Goal: Information Seeking & Learning: Learn about a topic

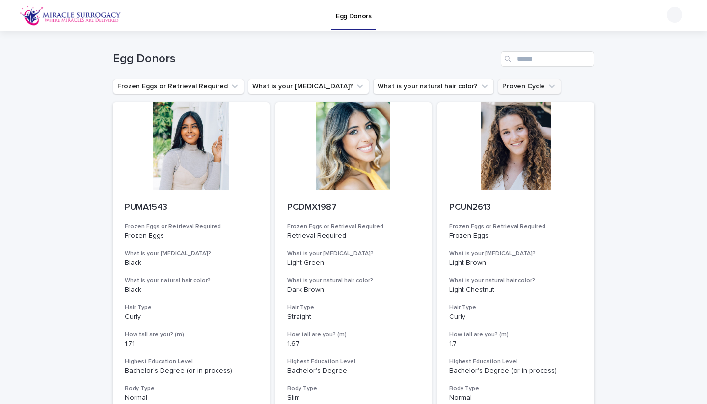
click at [503, 87] on button "Proven Cycle" at bounding box center [529, 87] width 63 height 16
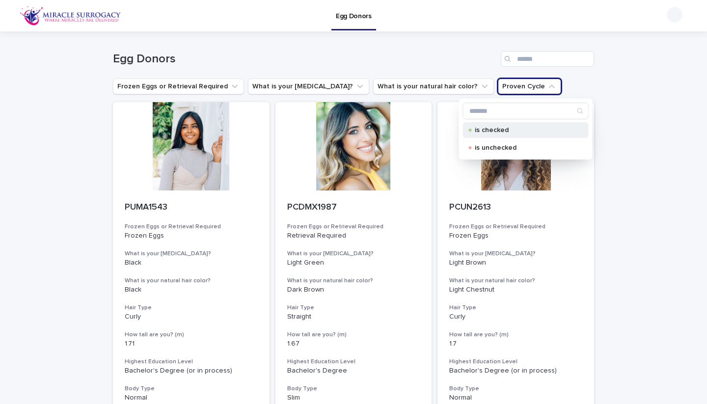
click at [486, 127] on p "is checked" at bounding box center [524, 130] width 98 height 7
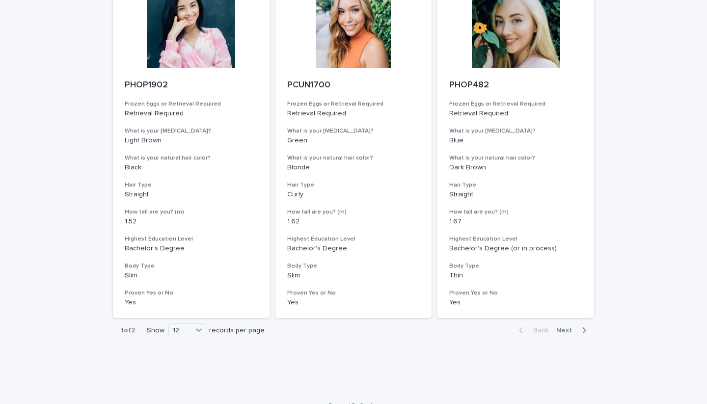
scroll to position [1174, 0]
click at [570, 327] on span "Next" at bounding box center [567, 330] width 22 height 7
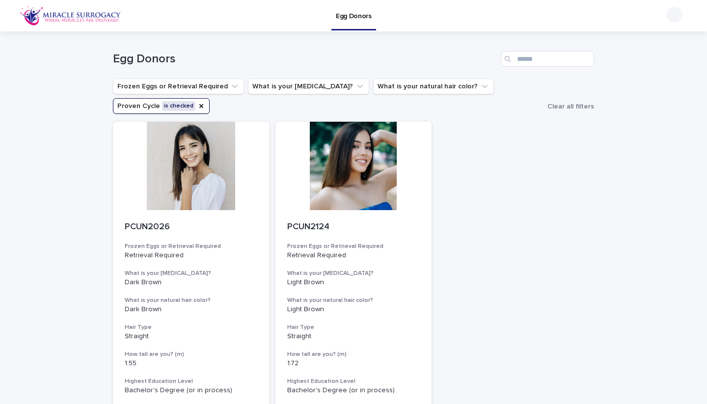
click at [417, 52] on div "Egg Donors" at bounding box center [353, 59] width 481 height 16
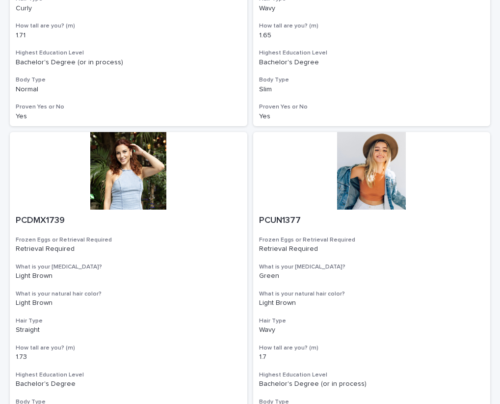
scroll to position [432, 0]
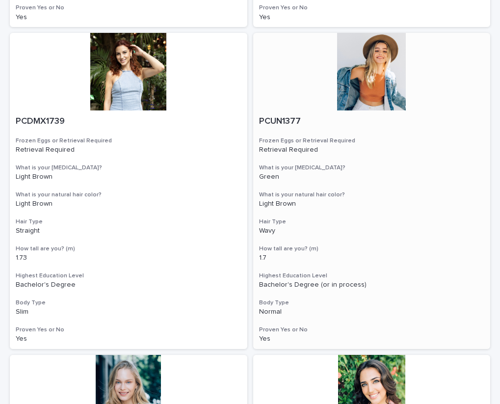
click at [365, 80] on div at bounding box center [372, 72] width 238 height 78
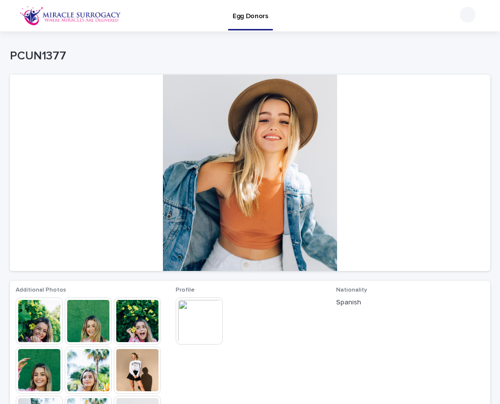
click at [207, 304] on img at bounding box center [199, 320] width 47 height 47
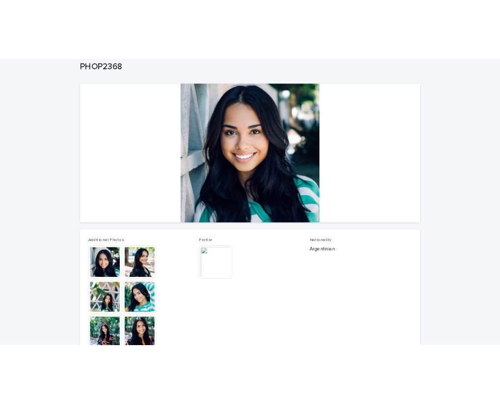
scroll to position [62, 0]
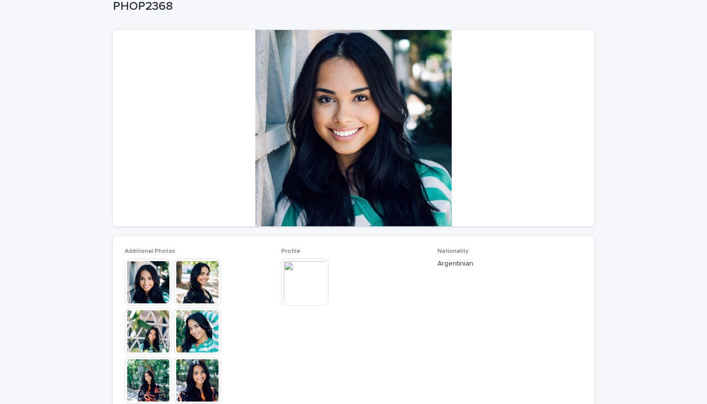
click at [194, 337] on img at bounding box center [197, 331] width 47 height 47
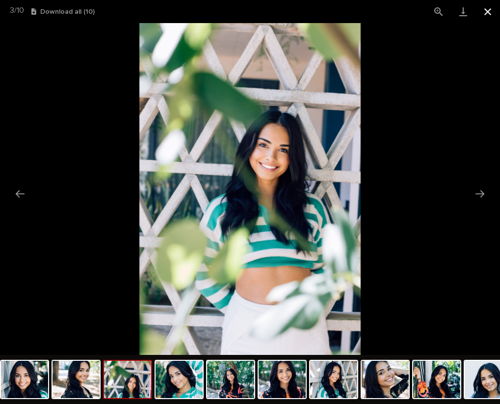
click at [481, 12] on button "Close gallery" at bounding box center [488, 11] width 25 height 23
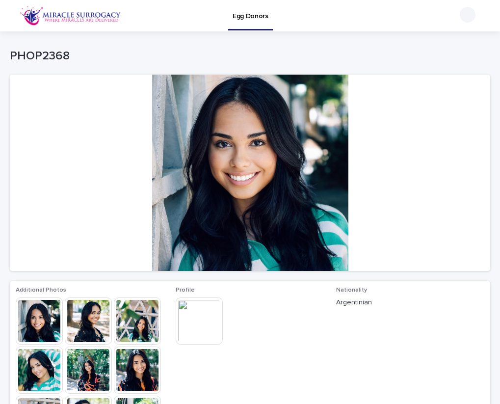
scroll to position [0, 0]
click at [66, 54] on p "PHOP2368" at bounding box center [248, 56] width 477 height 14
drag, startPoint x: 69, startPoint y: 54, endPoint x: 14, endPoint y: 54, distance: 55.5
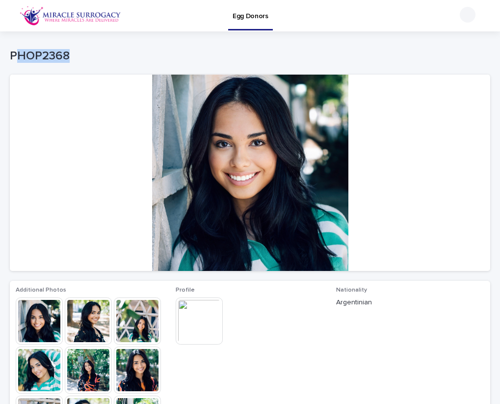
click at [14, 54] on p "PHOP2368" at bounding box center [248, 56] width 477 height 14
drag, startPoint x: 10, startPoint y: 54, endPoint x: 67, endPoint y: 53, distance: 57.0
click at [67, 53] on p "PHOP2368" at bounding box center [248, 56] width 477 height 14
copy p "PHOP2368"
drag, startPoint x: 497, startPoint y: 122, endPoint x: 220, endPoint y: 164, distance: 280.5
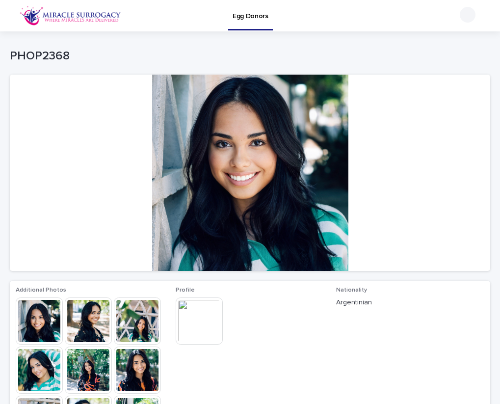
click at [220, 164] on div at bounding box center [250, 173] width 480 height 196
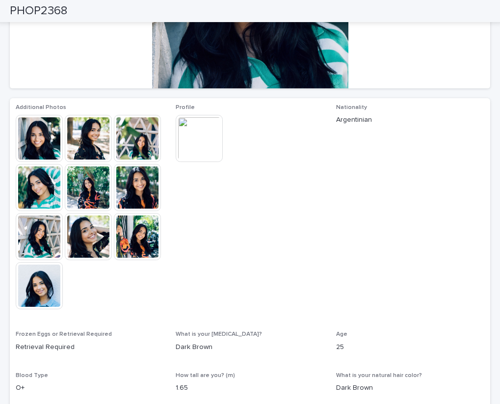
scroll to position [143, 0]
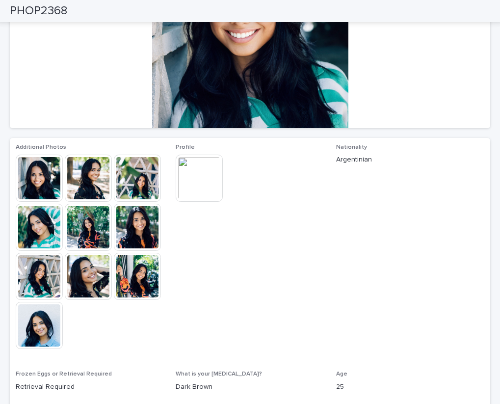
click at [207, 186] on img at bounding box center [199, 178] width 47 height 47
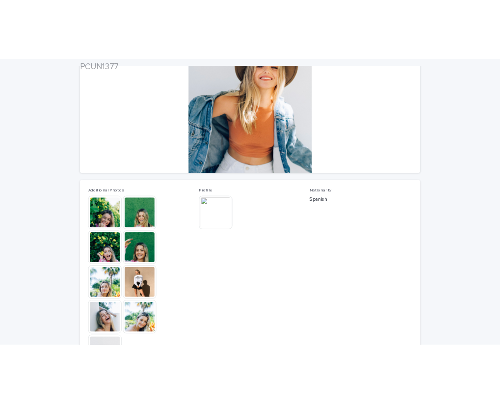
scroll to position [139, 0]
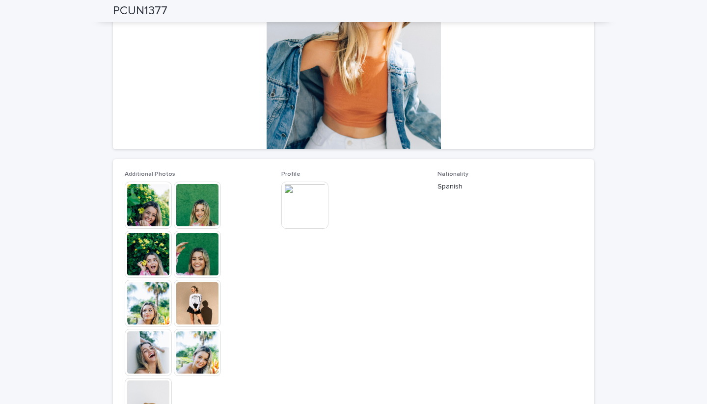
click at [155, 213] on img at bounding box center [148, 205] width 47 height 47
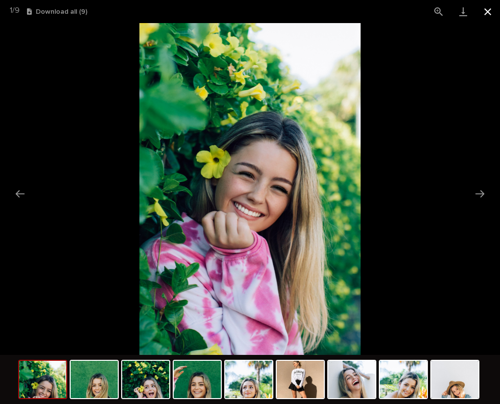
click at [492, 13] on button "Close gallery" at bounding box center [488, 11] width 25 height 23
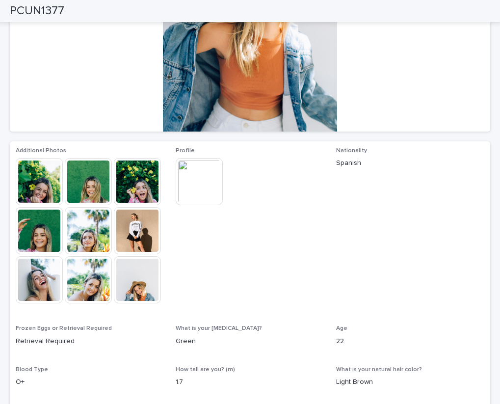
click at [41, 9] on h2 "PCUN1377" at bounding box center [37, 11] width 54 height 14
copy h2 "PCUN1377"
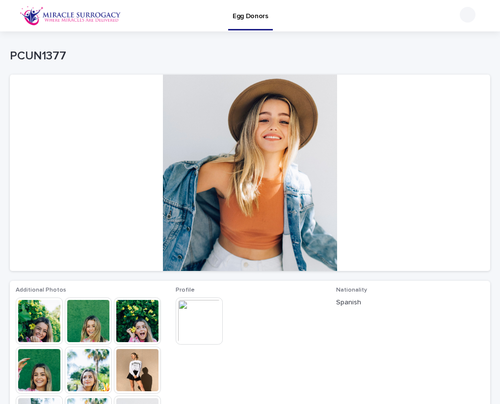
scroll to position [0, 0]
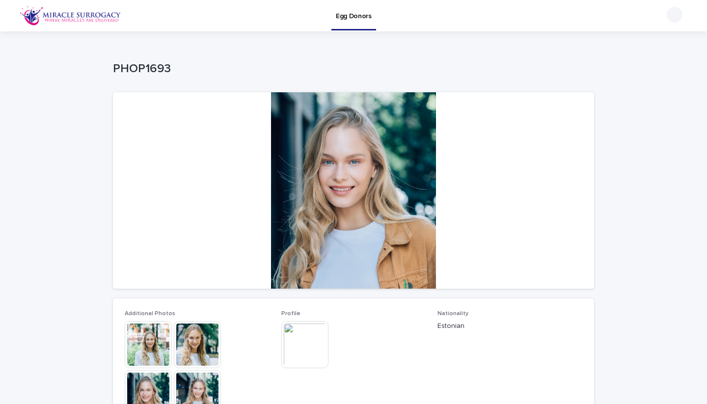
click at [197, 345] on img at bounding box center [197, 344] width 47 height 47
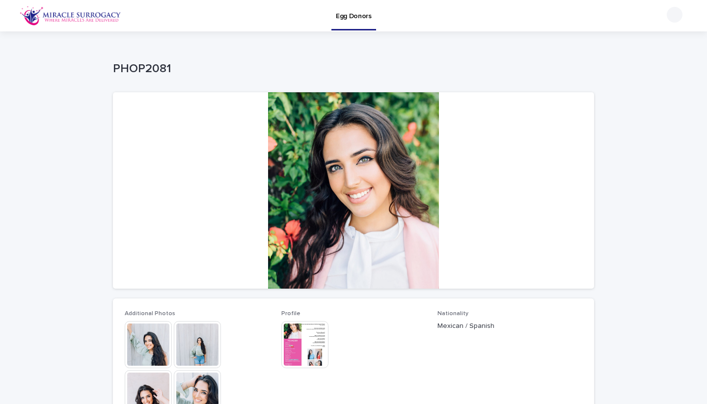
click at [403, 174] on div at bounding box center [353, 190] width 481 height 196
click at [165, 345] on img at bounding box center [148, 344] width 47 height 47
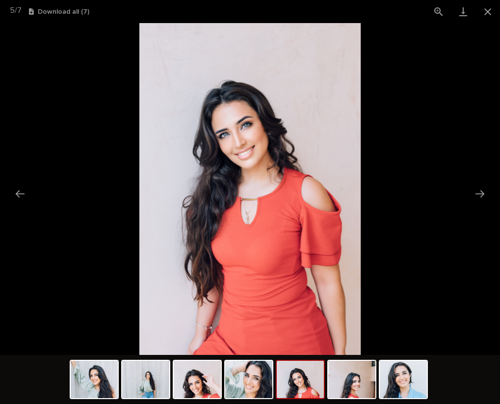
click at [424, 74] on picture at bounding box center [250, 189] width 500 height 332
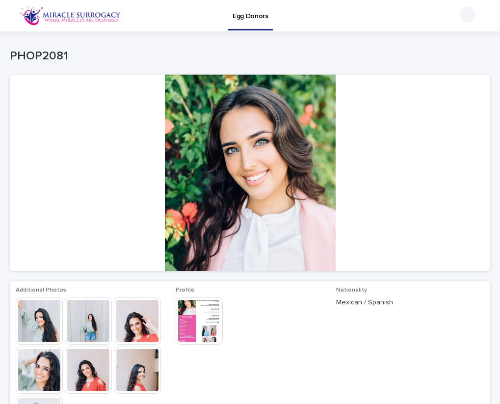
click at [39, 59] on p "PHOP2081" at bounding box center [248, 56] width 477 height 14
copy p "PHOP2081"
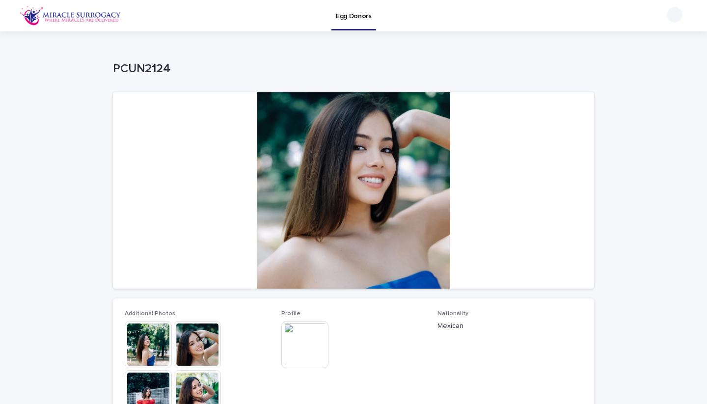
click at [211, 344] on img at bounding box center [197, 344] width 47 height 47
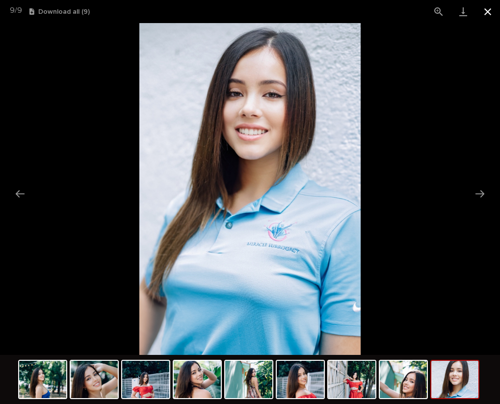
click at [489, 9] on button "Close gallery" at bounding box center [488, 11] width 25 height 23
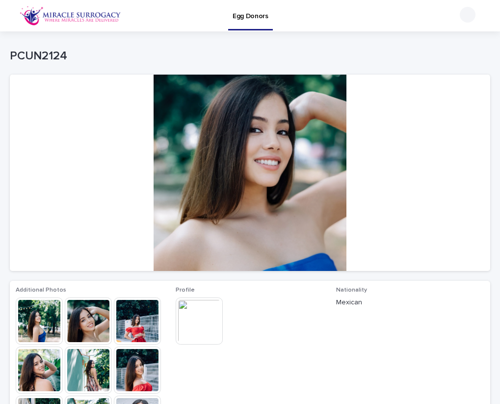
click at [37, 61] on p "PCUN2124" at bounding box center [248, 56] width 477 height 14
copy p "PCUN2124"
click at [199, 322] on img at bounding box center [199, 320] width 47 height 47
click at [199, 322] on body "Egg Donors Loading... Saving… Loading... Saving… PCUN2124 PCUN2124 Sorry, there…" at bounding box center [250, 202] width 500 height 404
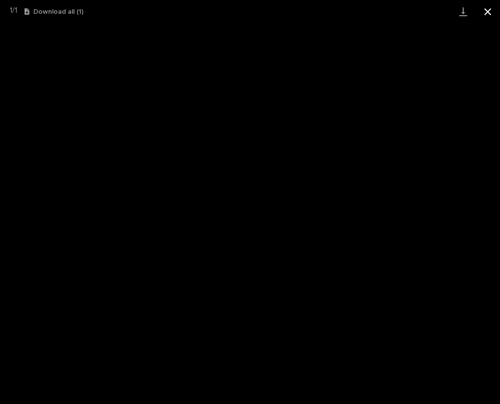
click at [486, 10] on button "Close gallery" at bounding box center [488, 11] width 25 height 23
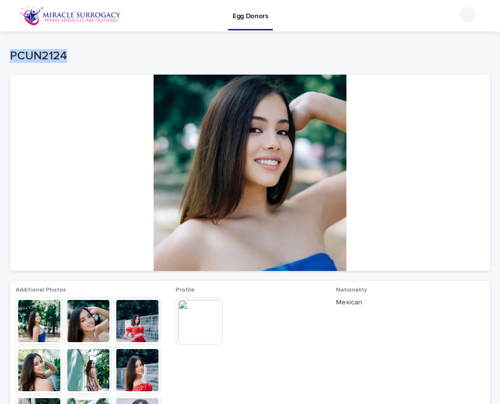
click at [254, 18] on p "Egg Donors" at bounding box center [251, 10] width 36 height 21
click at [183, 305] on img at bounding box center [199, 320] width 47 height 47
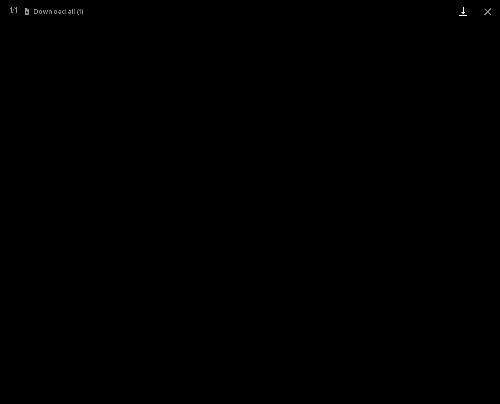
click at [466, 10] on link "Download" at bounding box center [463, 11] width 25 height 23
click at [487, 14] on button "Close gallery" at bounding box center [488, 11] width 25 height 23
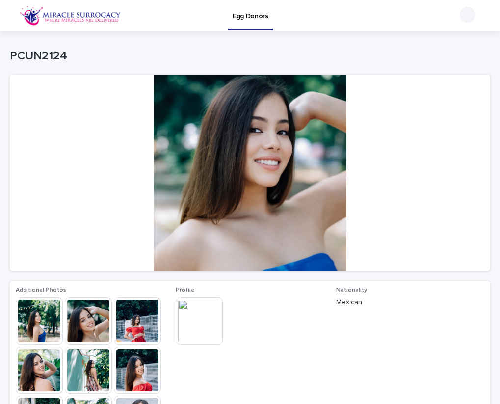
click at [258, 10] on p "Egg Donors" at bounding box center [251, 10] width 36 height 21
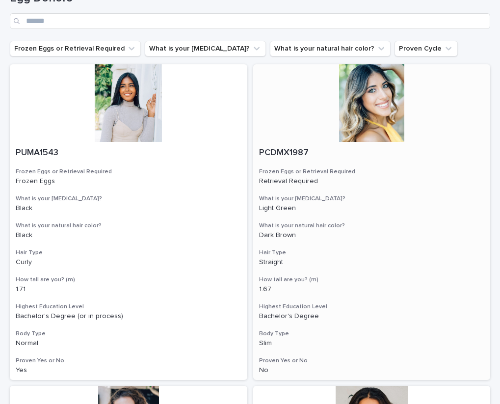
scroll to position [4, 0]
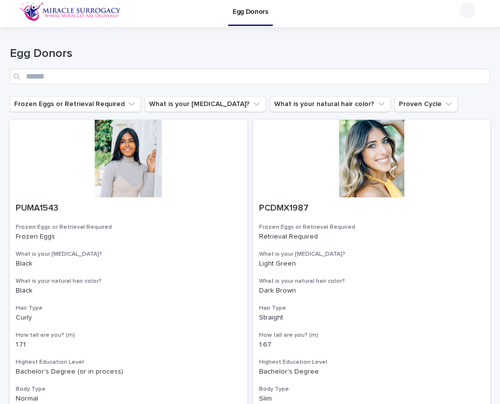
click at [395, 110] on button "Proven Cycle" at bounding box center [426, 104] width 63 height 16
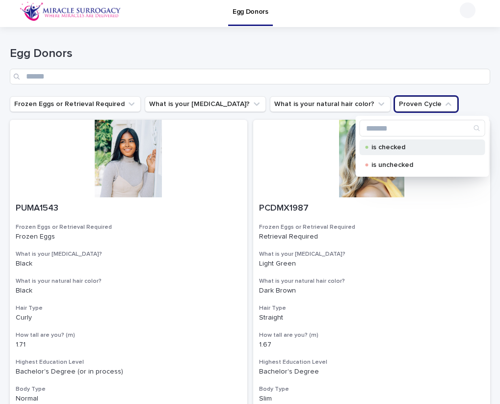
click at [374, 145] on p "is checked" at bounding box center [421, 147] width 98 height 7
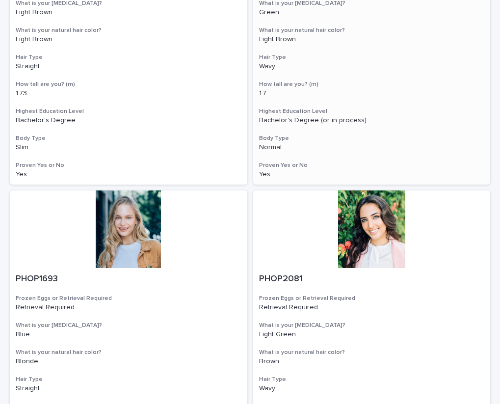
scroll to position [642, 0]
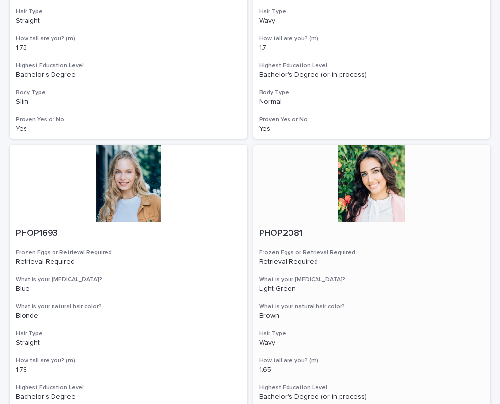
click at [374, 145] on div at bounding box center [372, 184] width 238 height 78
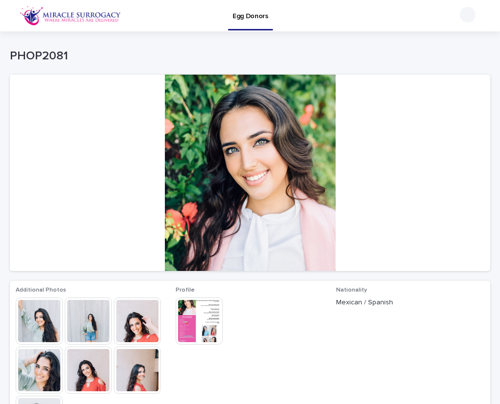
click at [209, 320] on img at bounding box center [199, 320] width 47 height 47
